Goal: Transaction & Acquisition: Purchase product/service

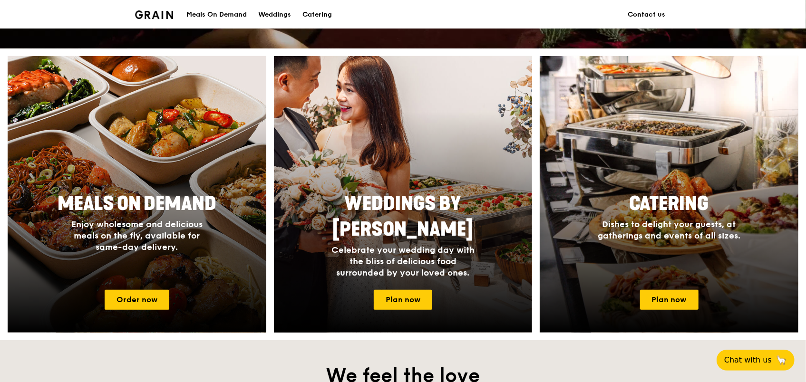
scroll to position [333, 0]
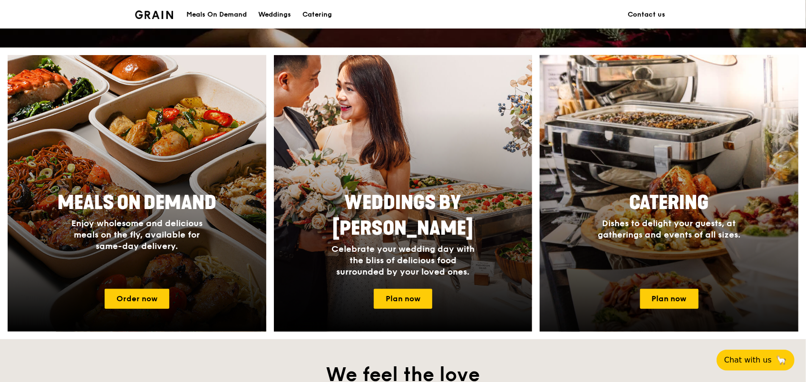
click at [683, 262] on div "Catering Dishes to delight your guests, at gatherings and events of all sizes." at bounding box center [669, 233] width 259 height 95
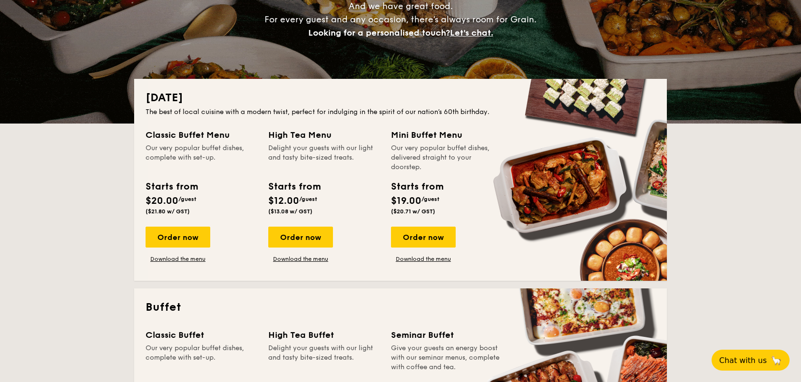
scroll to position [190, 0]
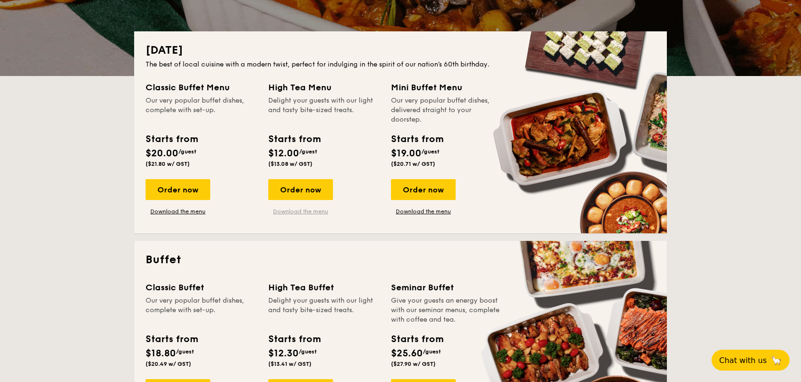
click at [321, 213] on link "Download the menu" at bounding box center [300, 212] width 65 height 8
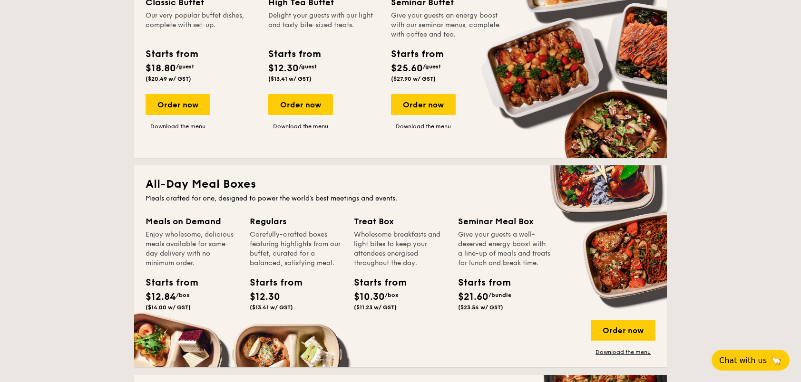
scroll to position [618, 0]
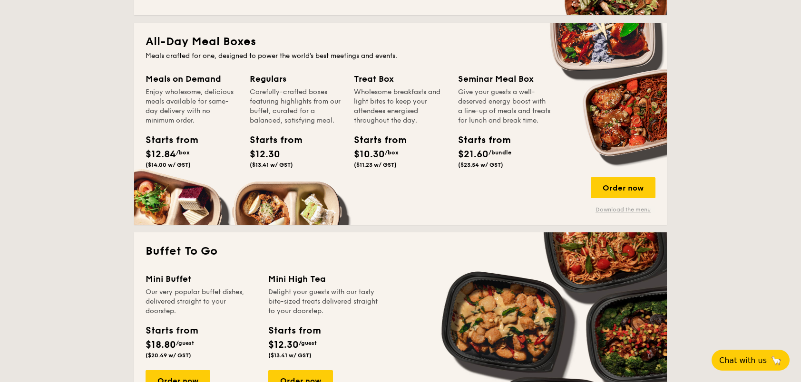
click at [647, 210] on link "Download the menu" at bounding box center [623, 210] width 65 height 8
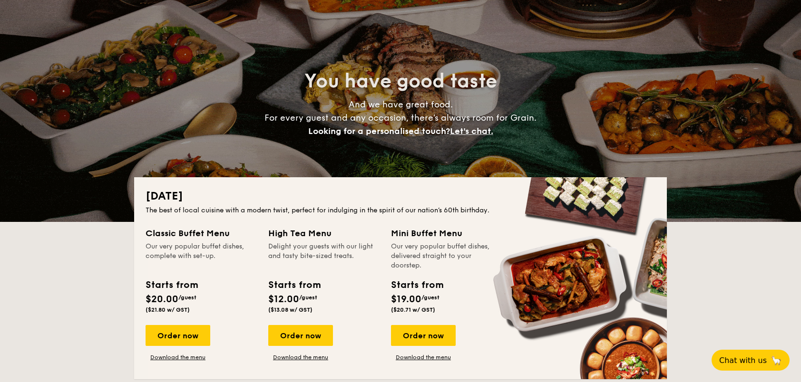
scroll to position [0, 0]
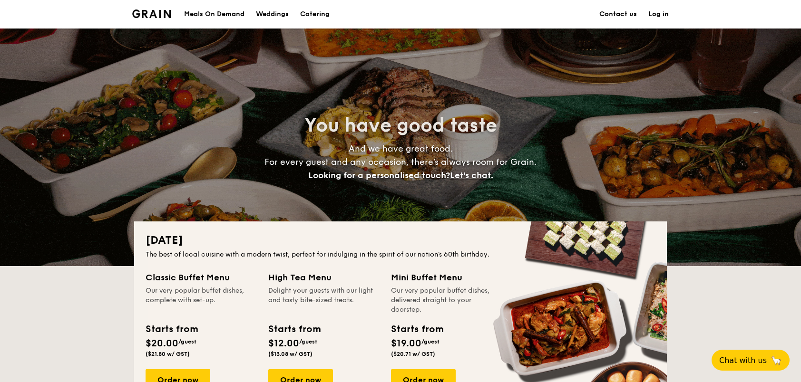
click at [626, 10] on link "Contact us" at bounding box center [618, 14] width 38 height 29
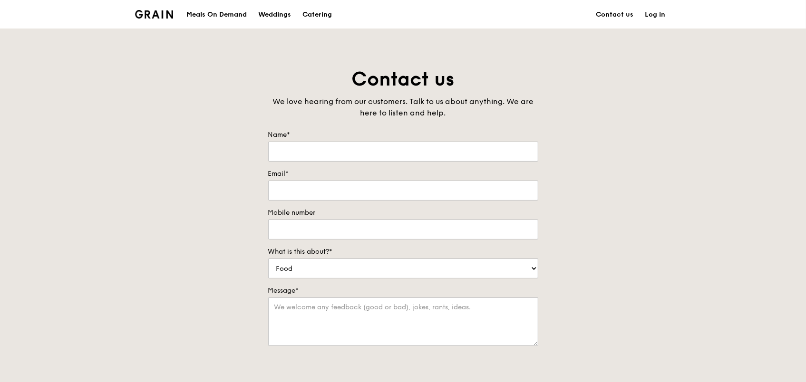
click at [166, 15] on img at bounding box center [154, 14] width 39 height 9
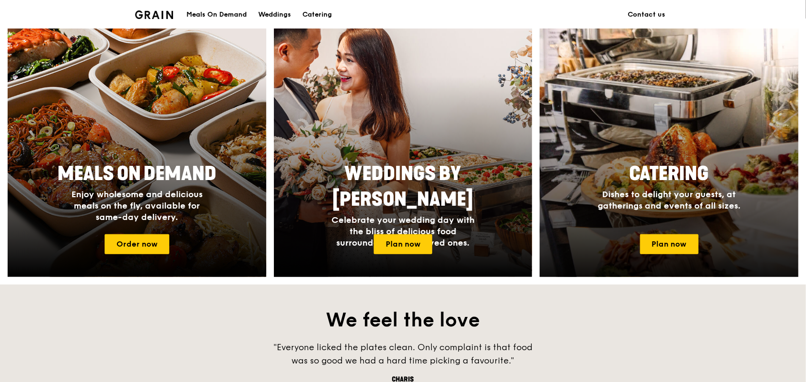
scroll to position [380, 0]
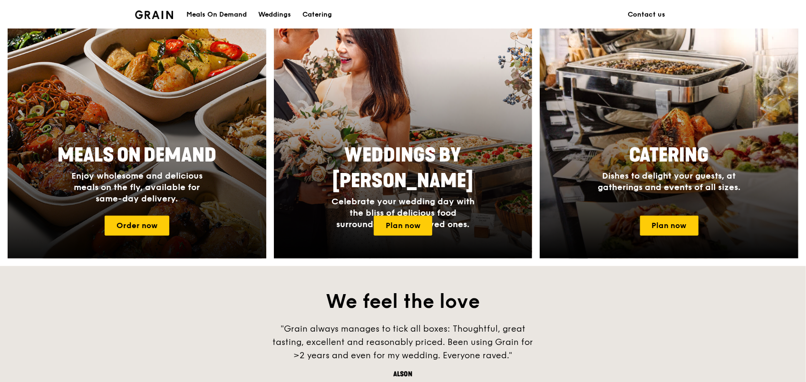
click at [193, 145] on span "Meals On Demand" at bounding box center [137, 155] width 159 height 23
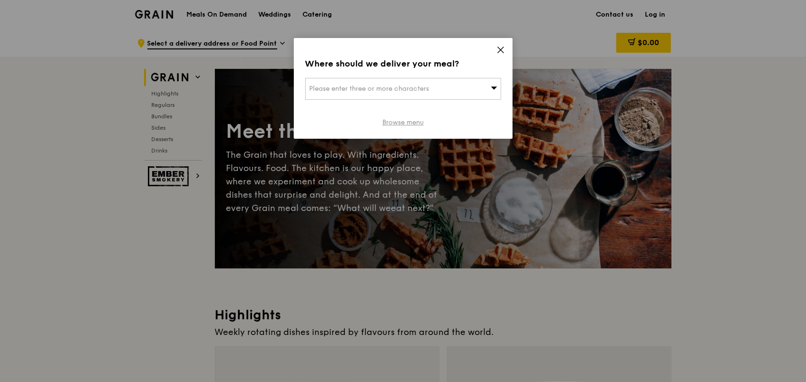
click at [418, 122] on link "Browse menu" at bounding box center [402, 123] width 41 height 10
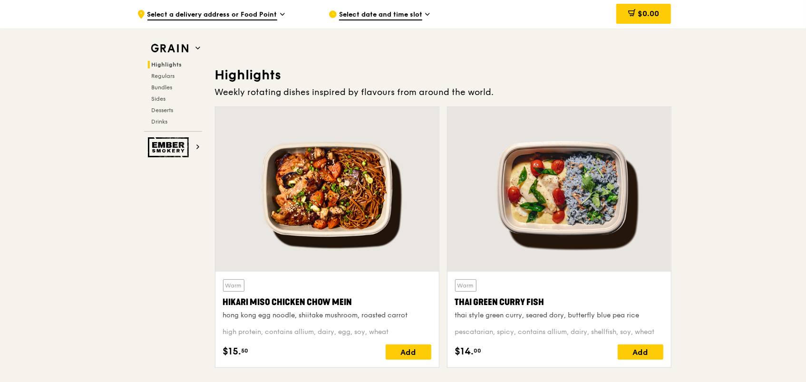
scroll to position [190, 0]
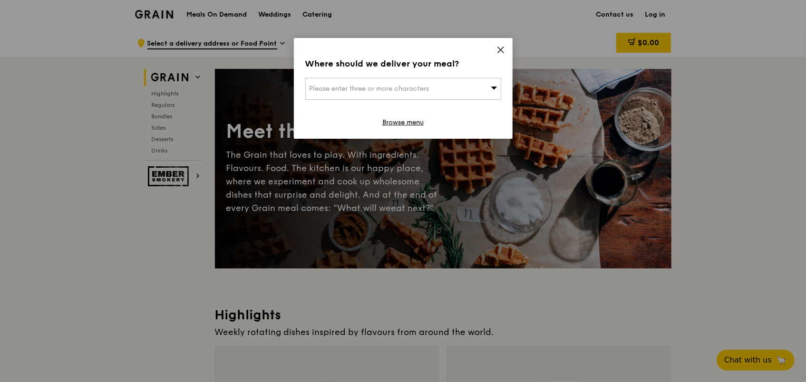
click at [503, 47] on icon at bounding box center [501, 50] width 6 height 6
